Goal: Transaction & Acquisition: Purchase product/service

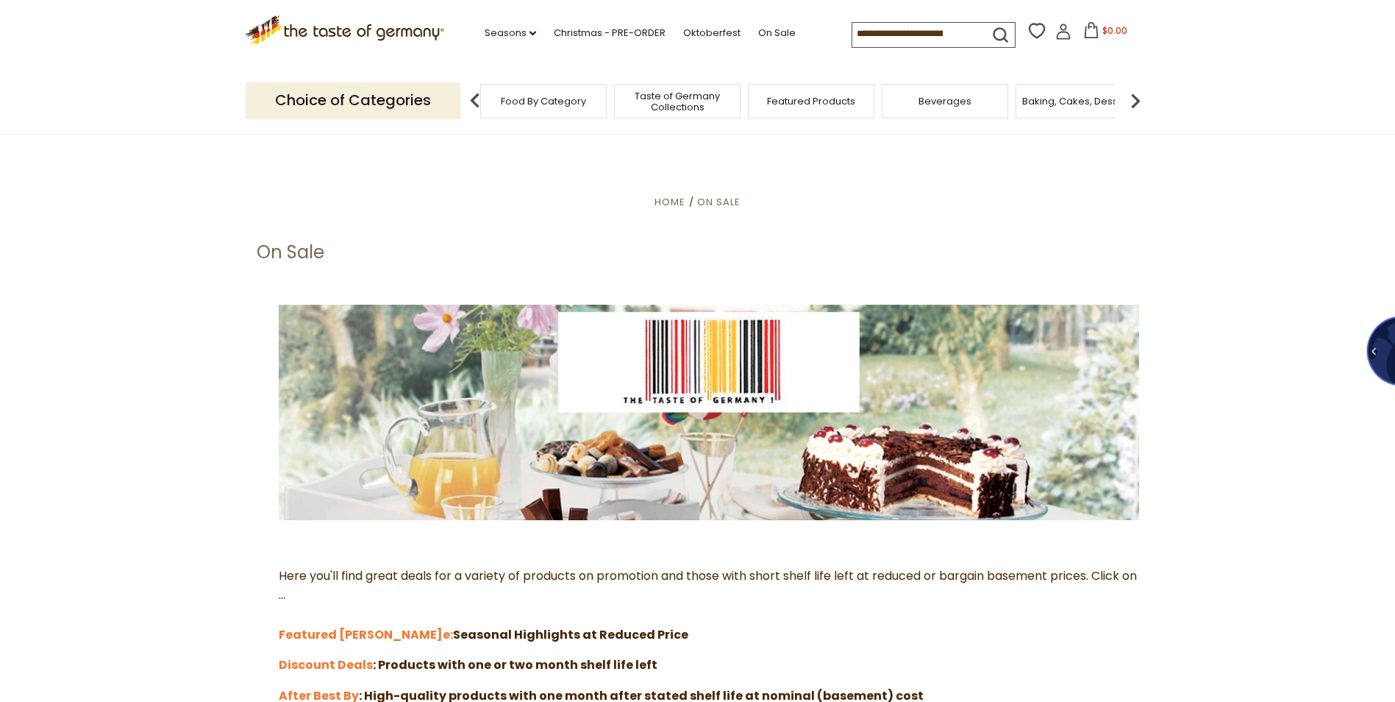
click at [1061, 110] on div "Baking, Cakes, Desserts" at bounding box center [1079, 101] width 126 height 35
click at [720, 204] on span "On Sale" at bounding box center [718, 202] width 43 height 14
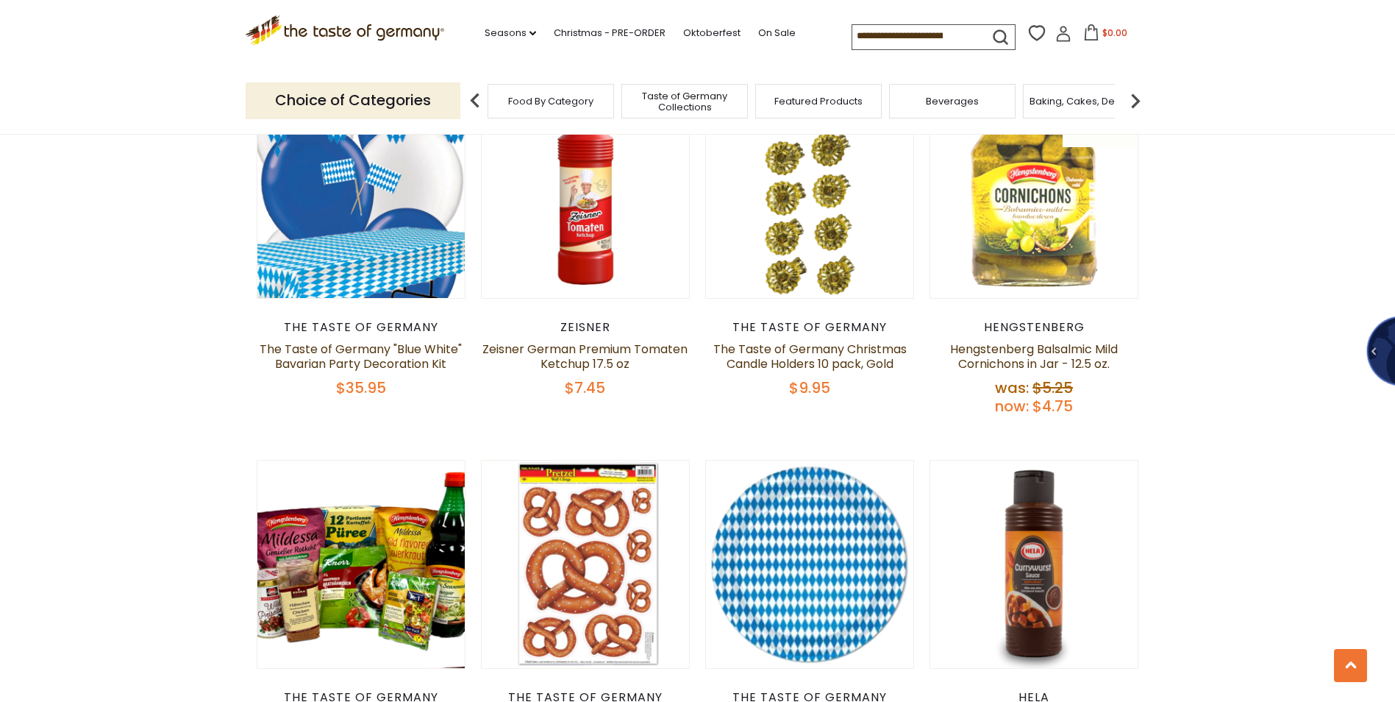
scroll to position [2647, 0]
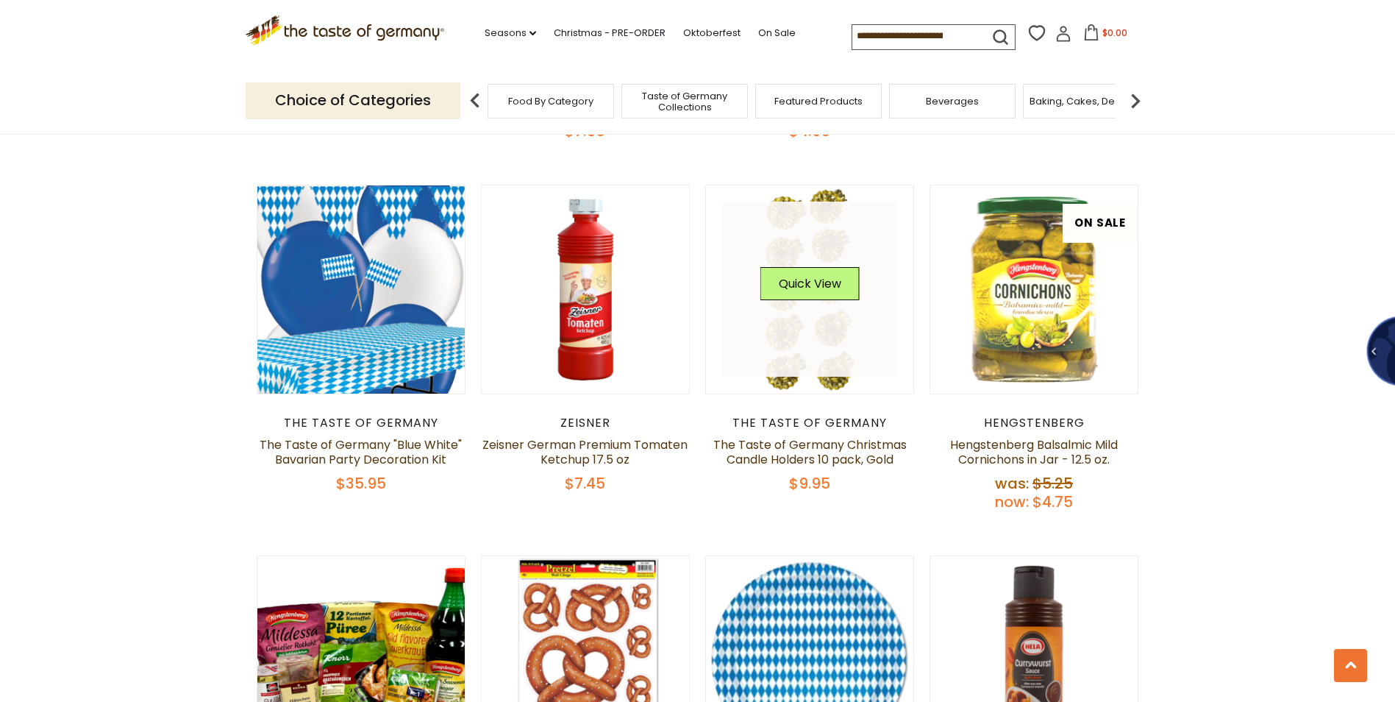
click at [807, 318] on link at bounding box center [809, 288] width 175 height 175
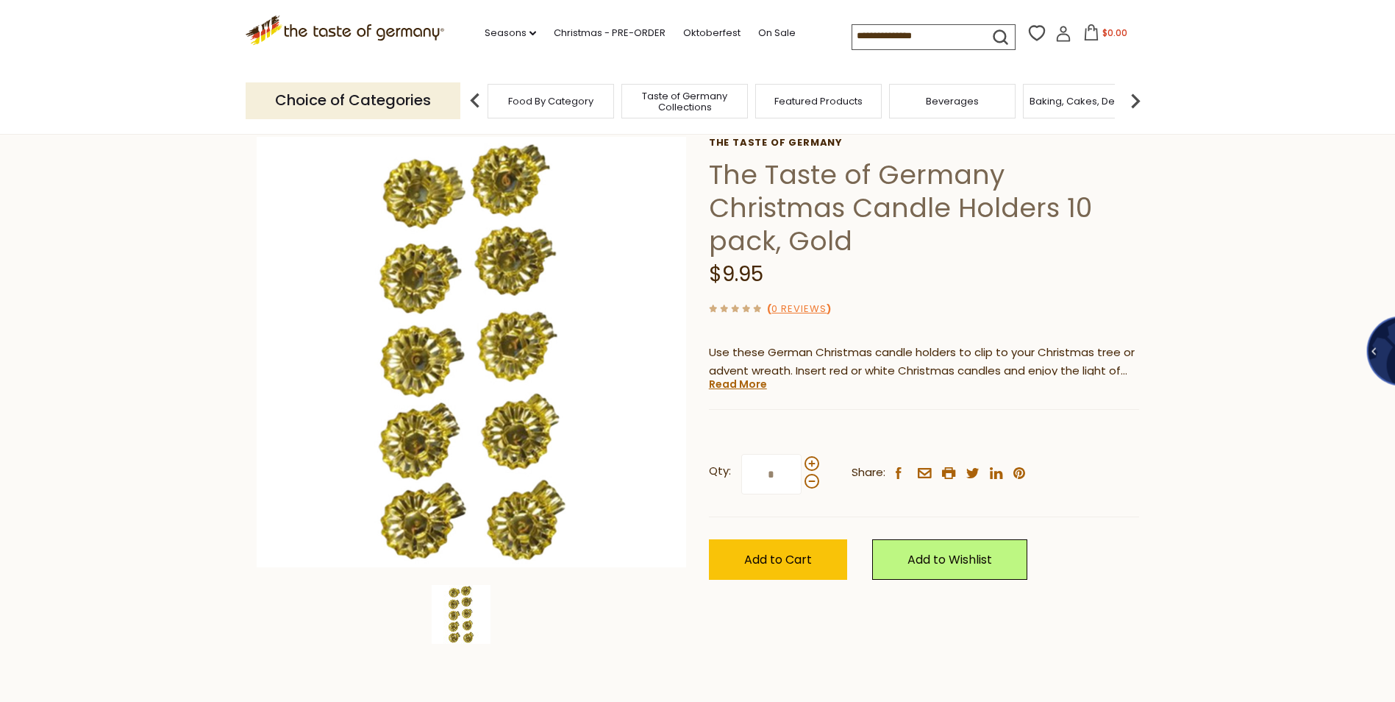
scroll to position [74, 0]
click at [787, 554] on span "Add to Cart" at bounding box center [778, 560] width 68 height 17
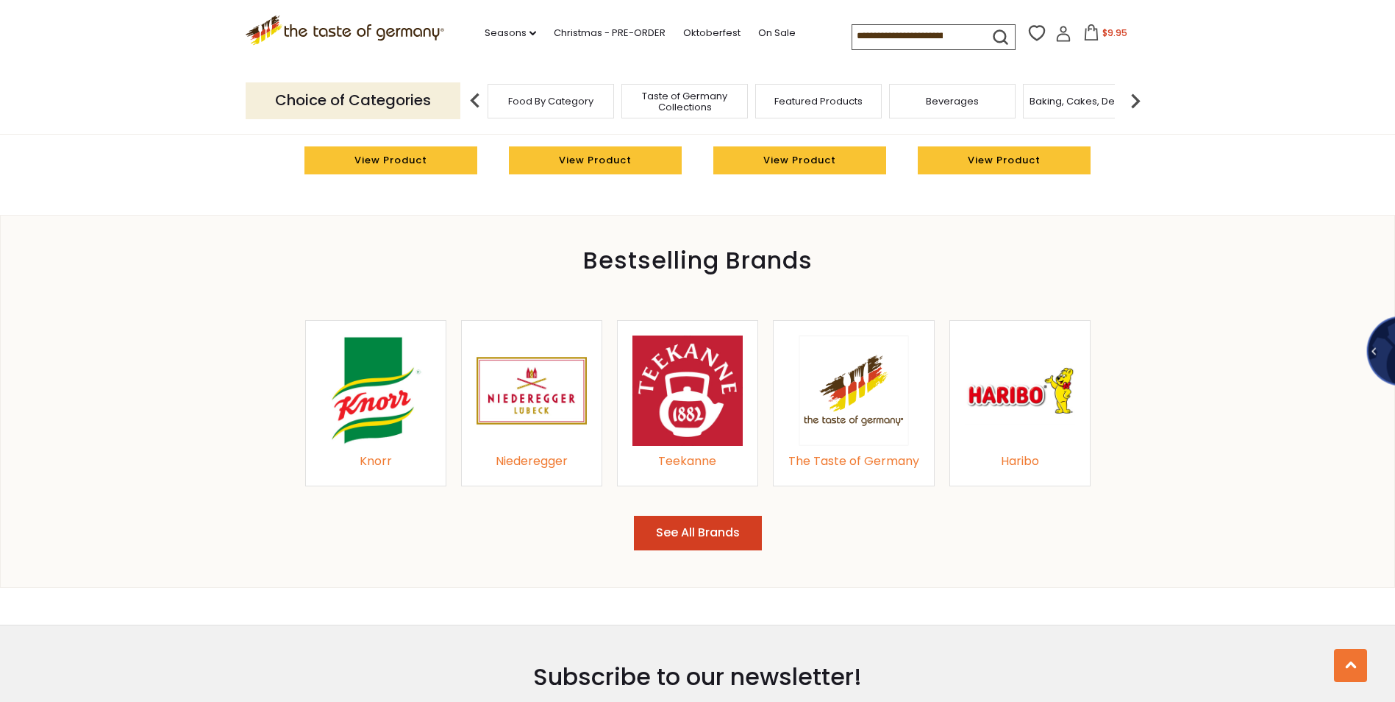
scroll to position [1471, 0]
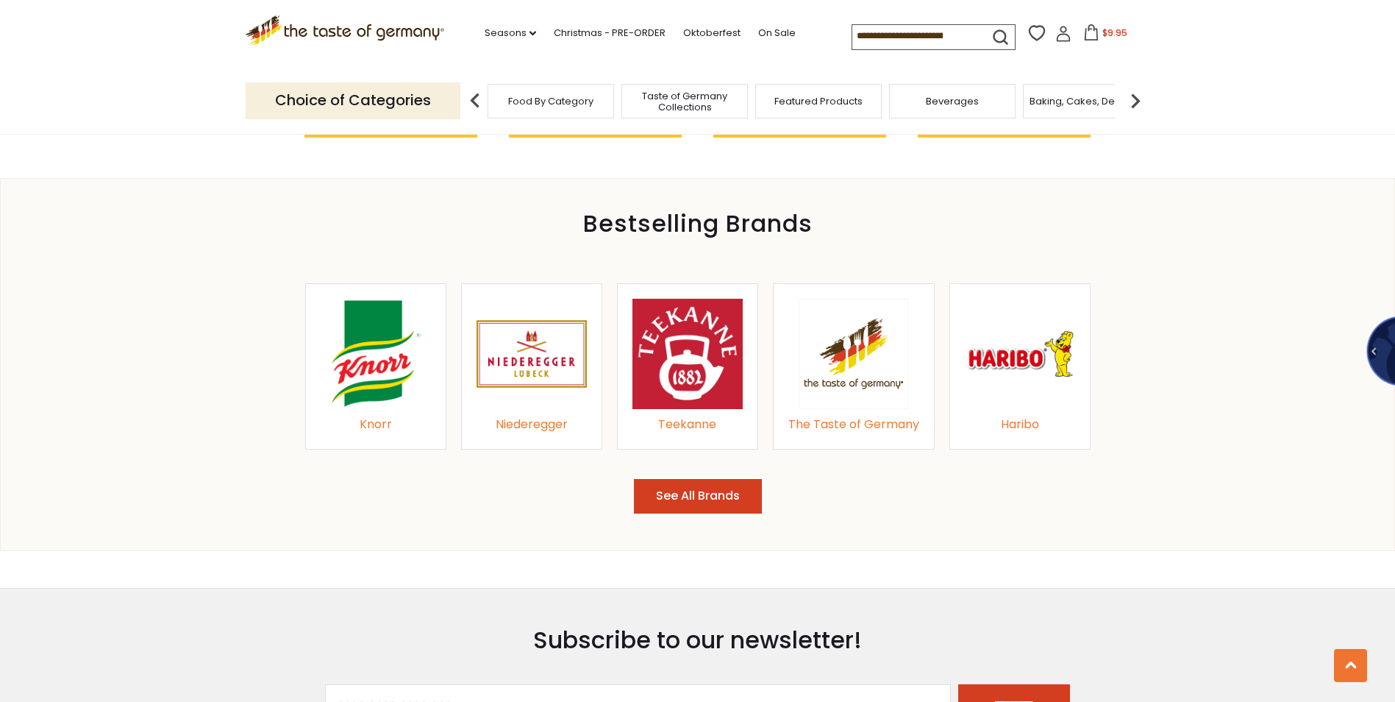
click at [377, 392] on img at bounding box center [376, 354] width 110 height 110
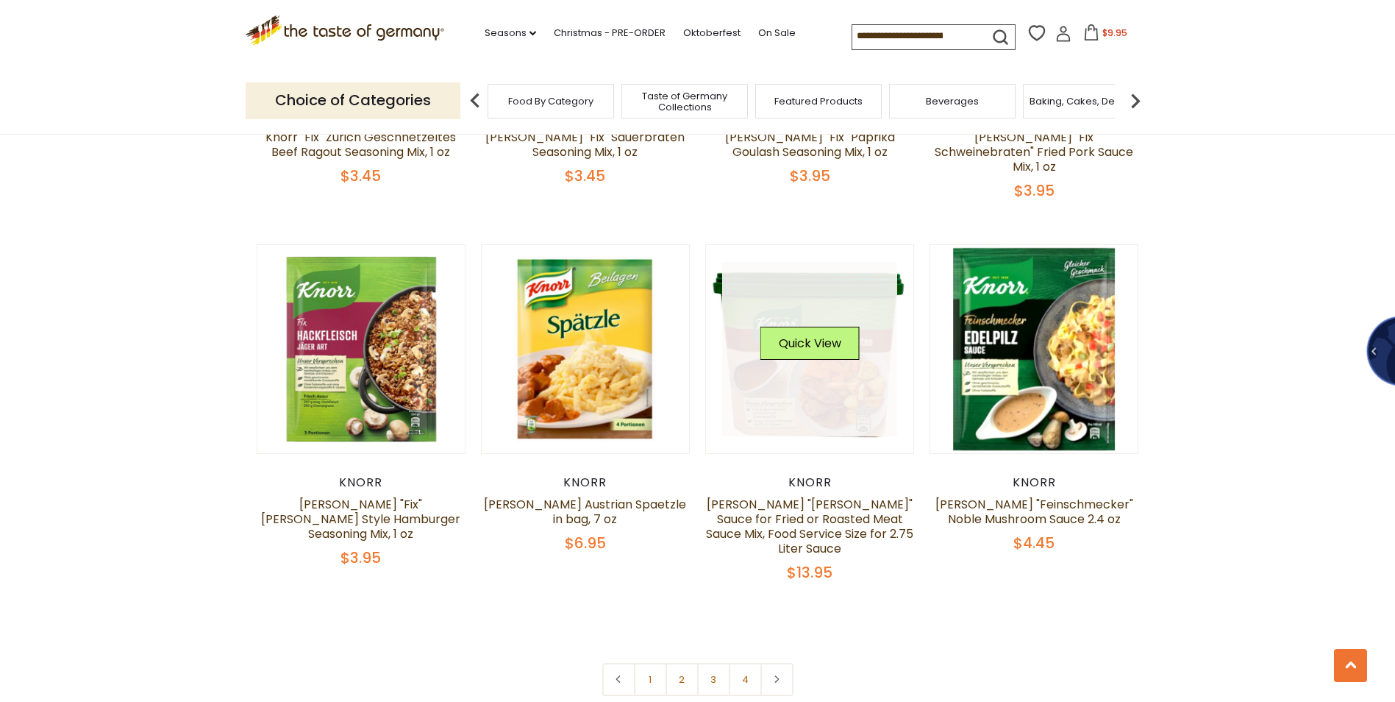
scroll to position [2941, 0]
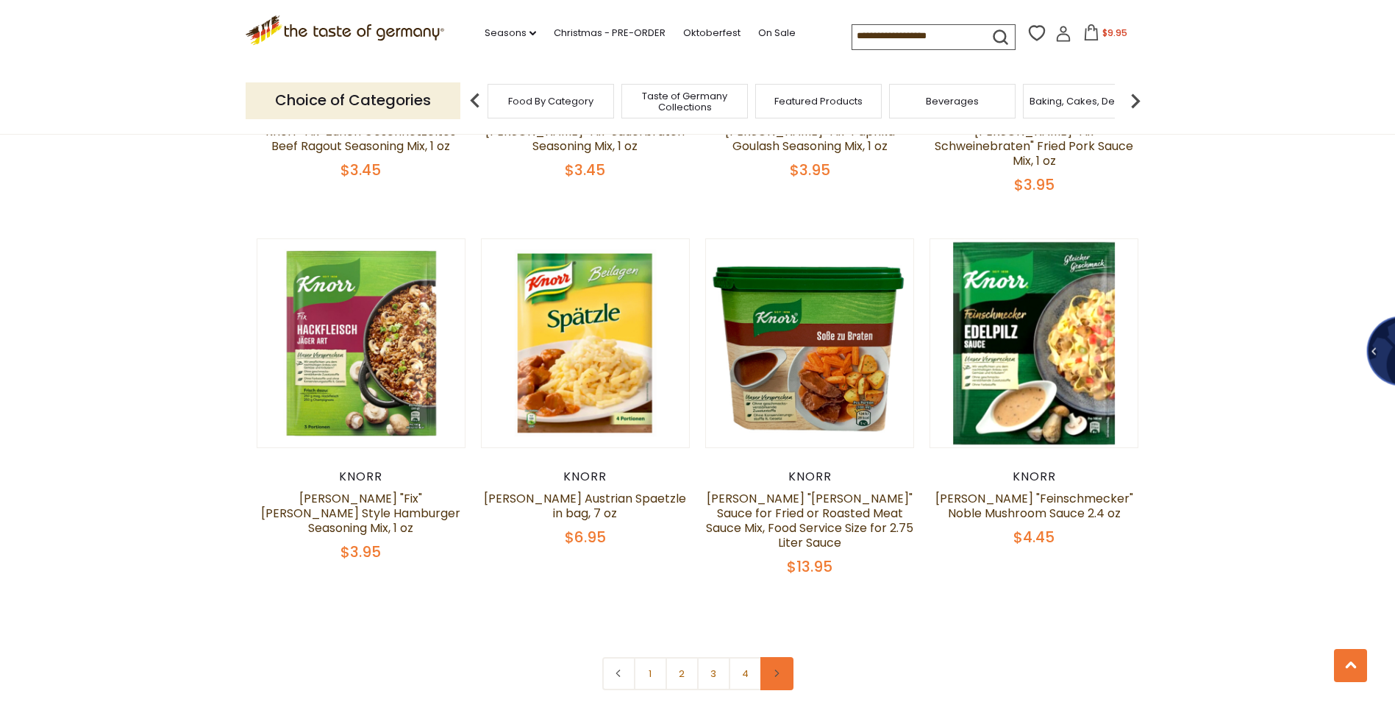
click at [780, 669] on icon at bounding box center [776, 672] width 9 height 7
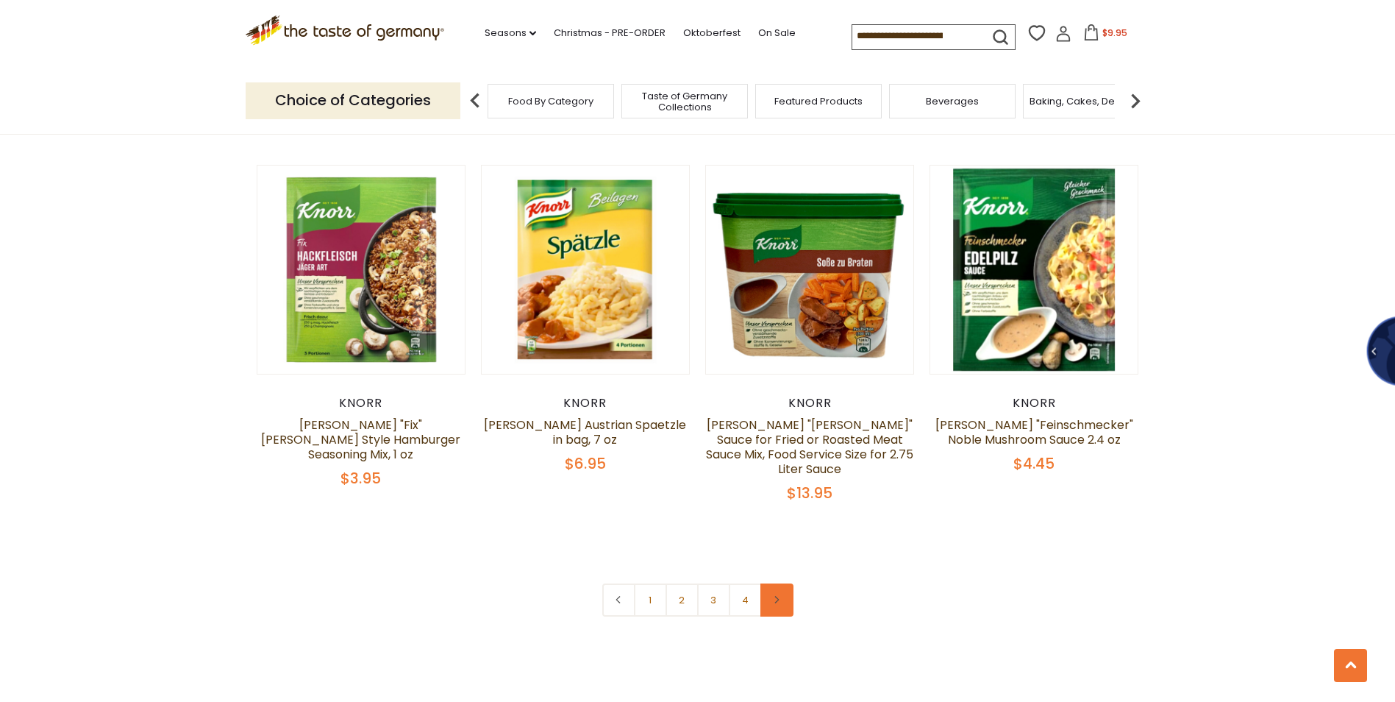
click at [780, 596] on icon at bounding box center [776, 599] width 9 height 7
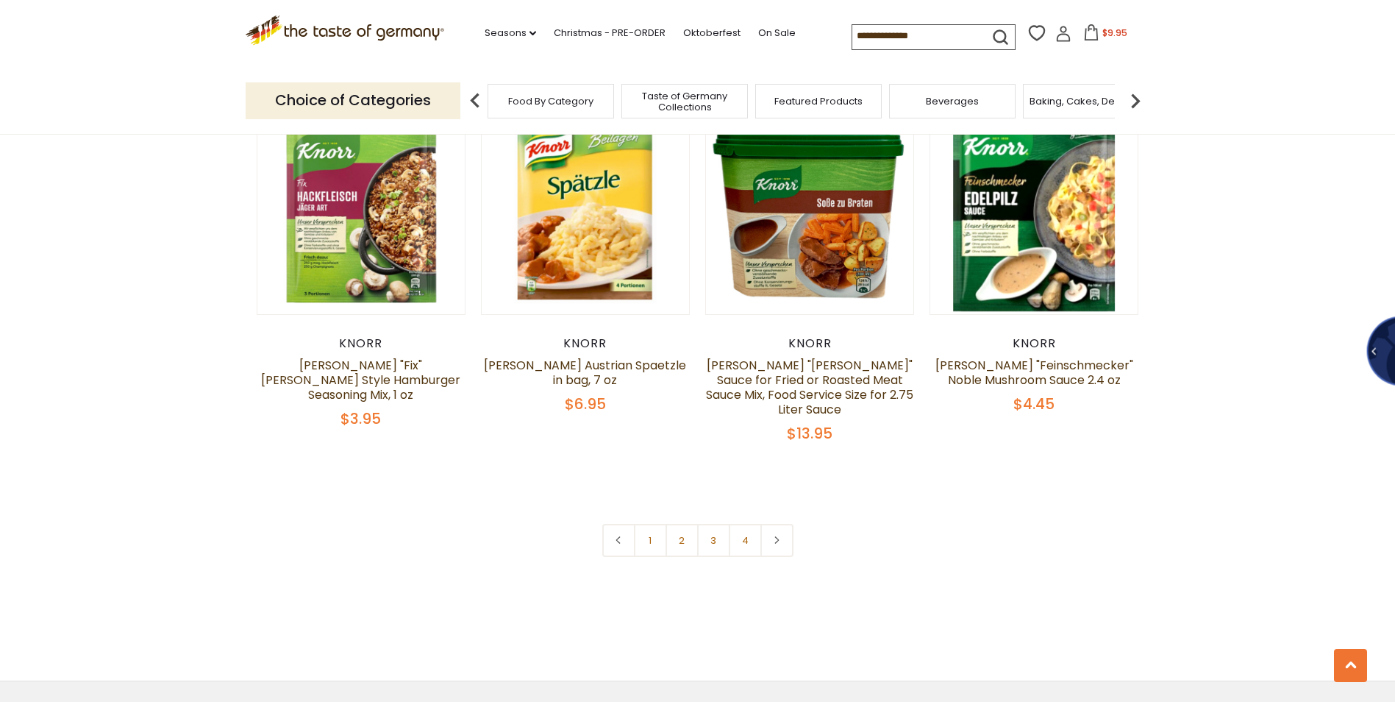
scroll to position [3162, 0]
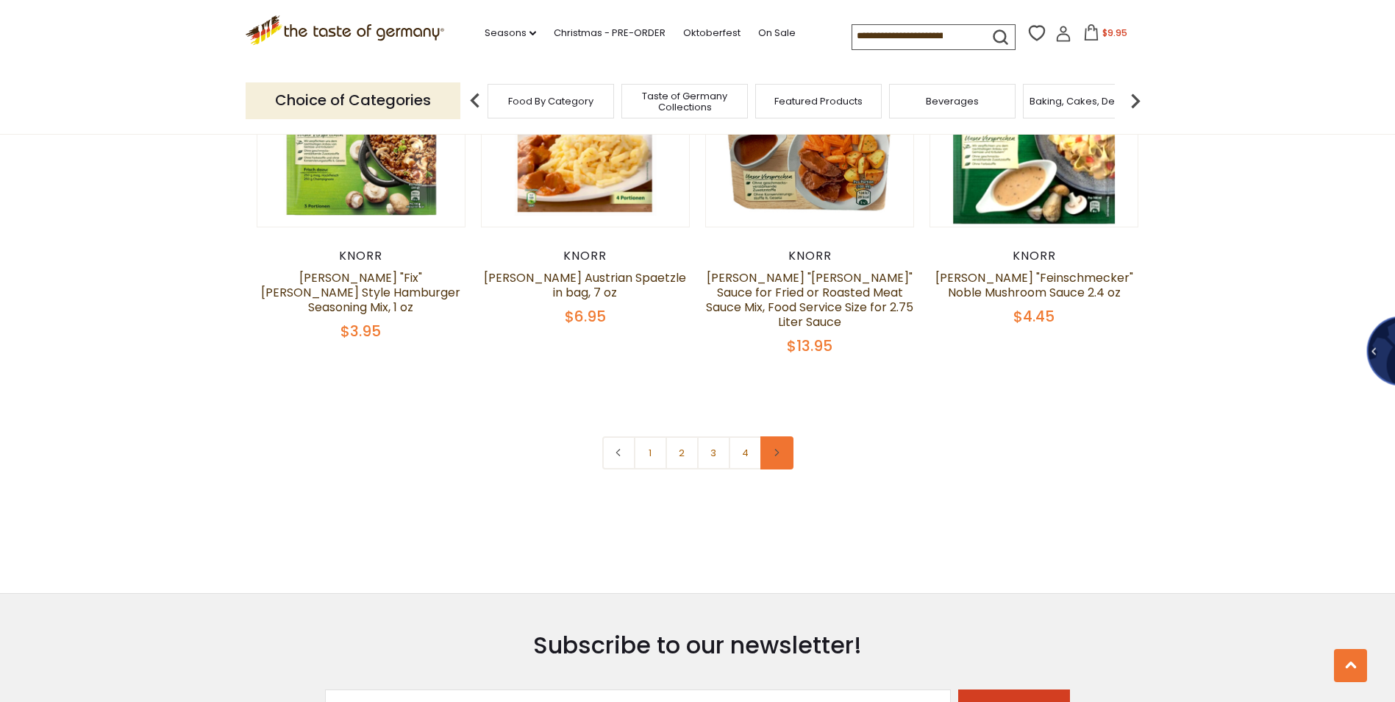
click at [773, 449] on icon at bounding box center [776, 452] width 9 height 7
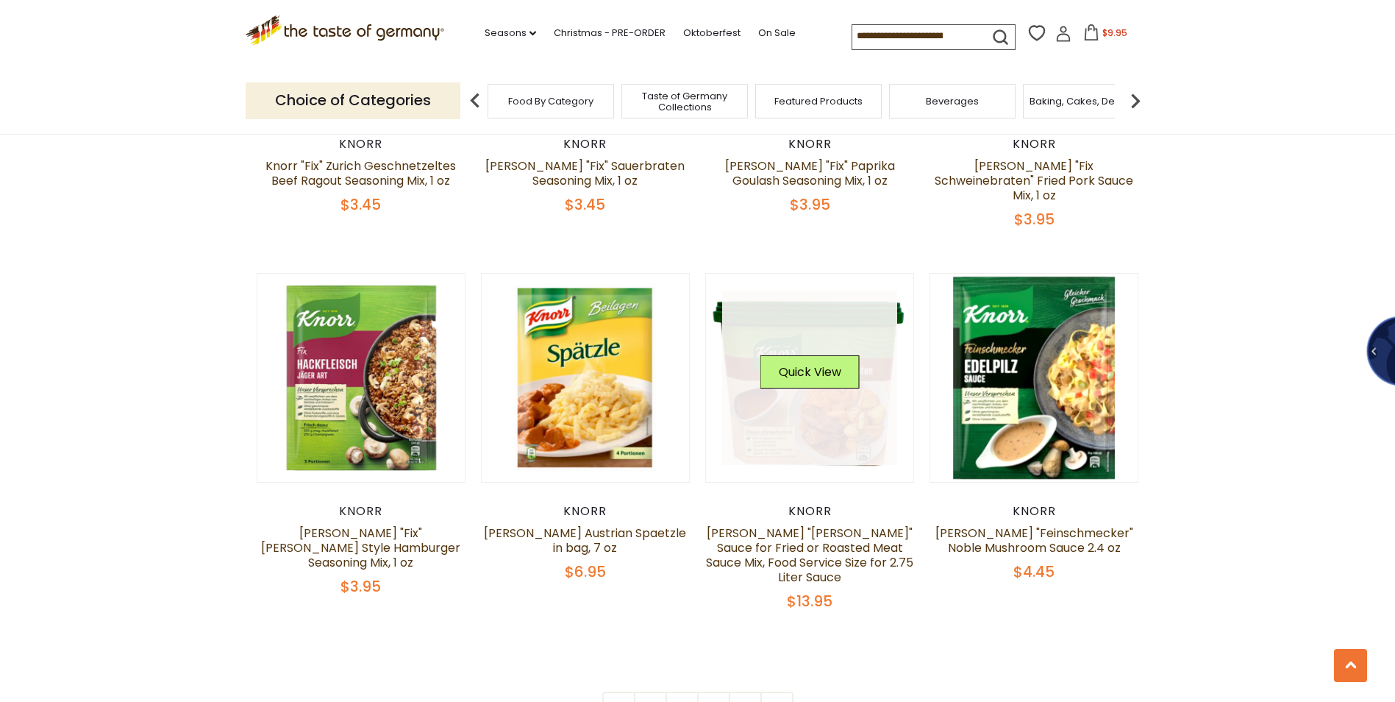
scroll to position [2941, 0]
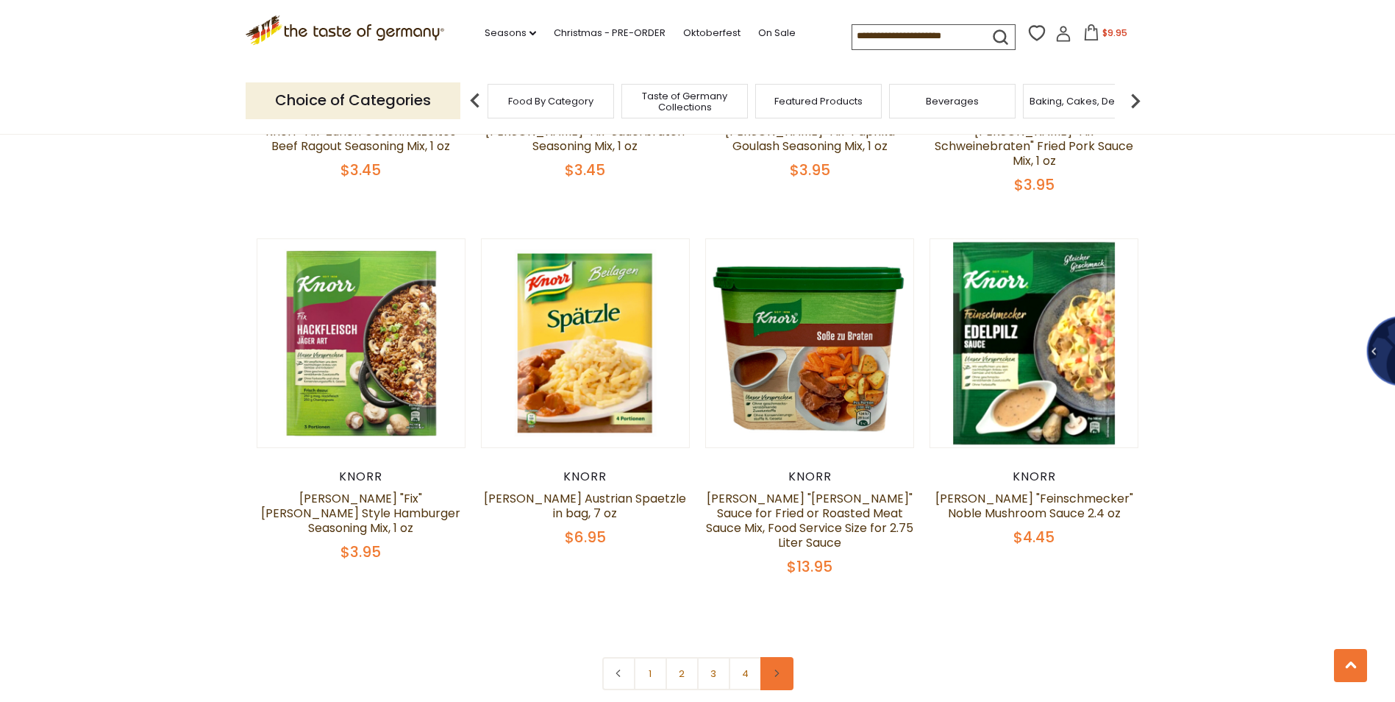
click at [776, 669] on icon at bounding box center [776, 672] width 9 height 7
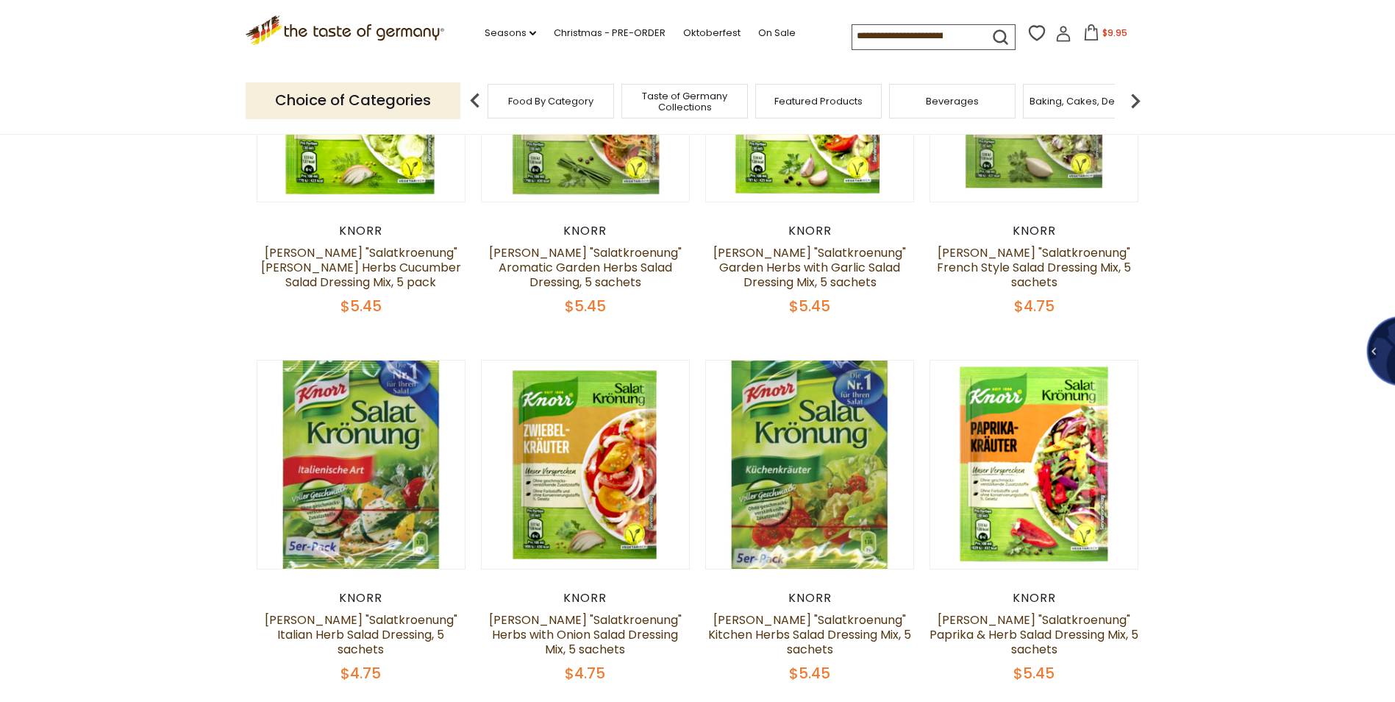
scroll to position [294, 0]
